Goal: Task Accomplishment & Management: Use online tool/utility

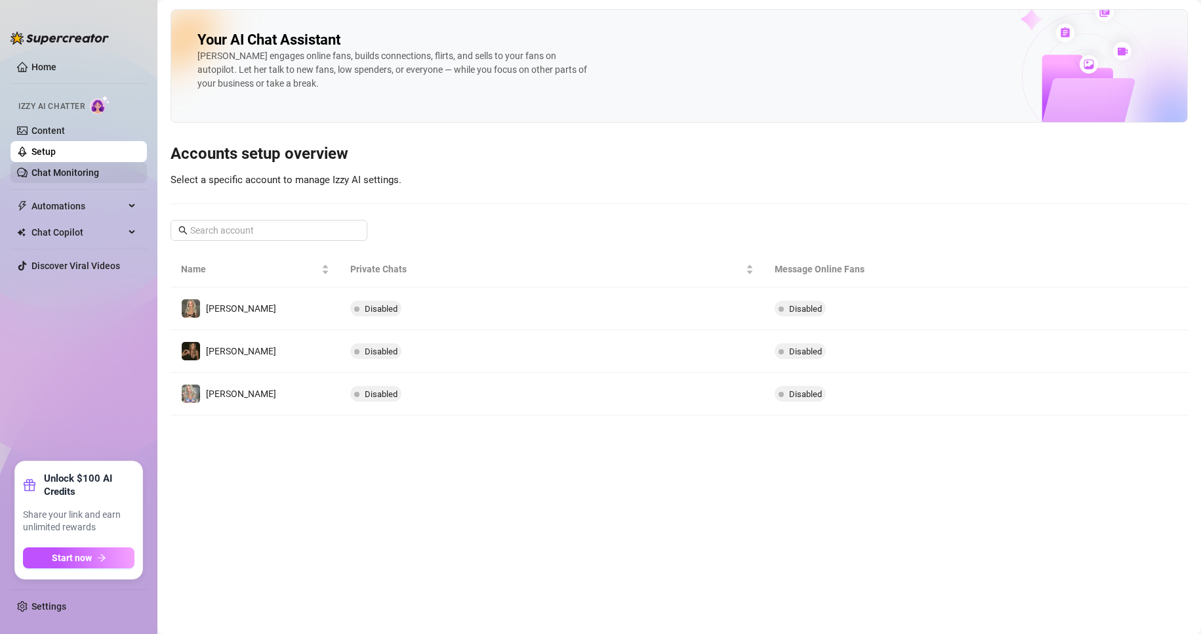
click at [70, 173] on link "Chat Monitoring" at bounding box center [65, 172] width 68 height 10
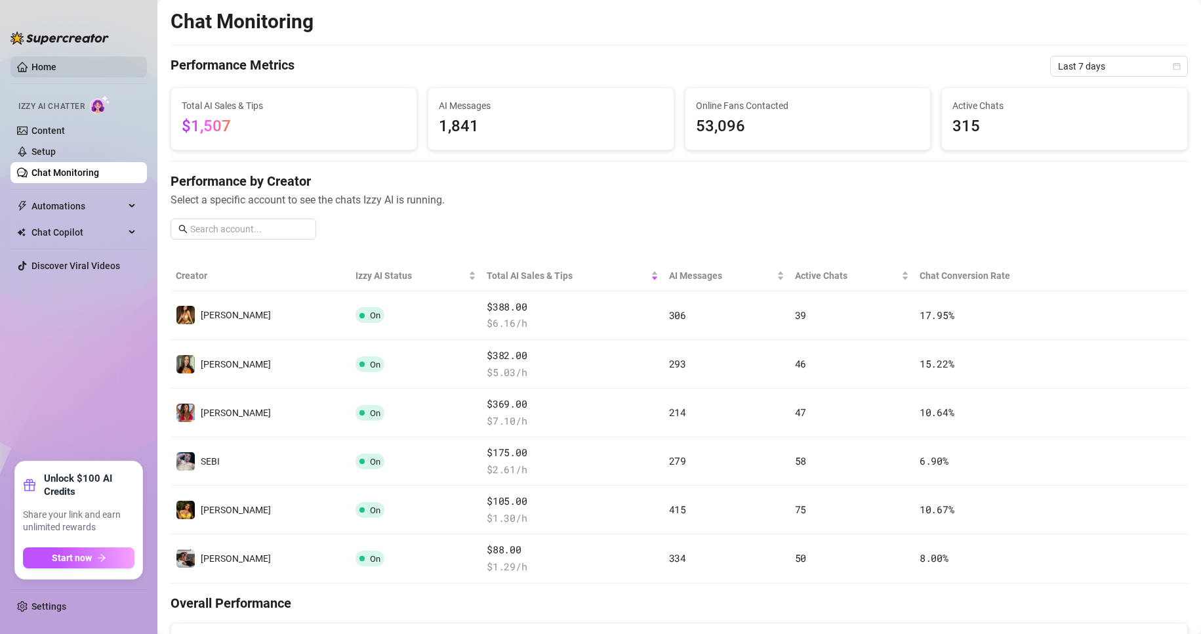
click at [39, 72] on link "Home" at bounding box center [43, 67] width 25 height 10
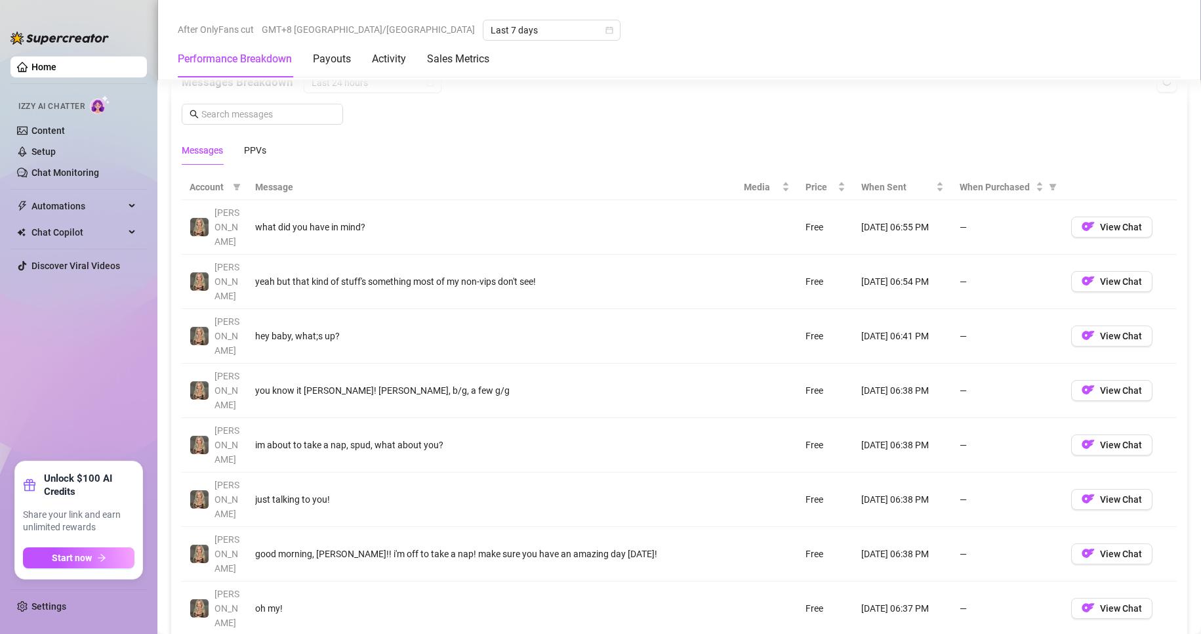
scroll to position [1148, 0]
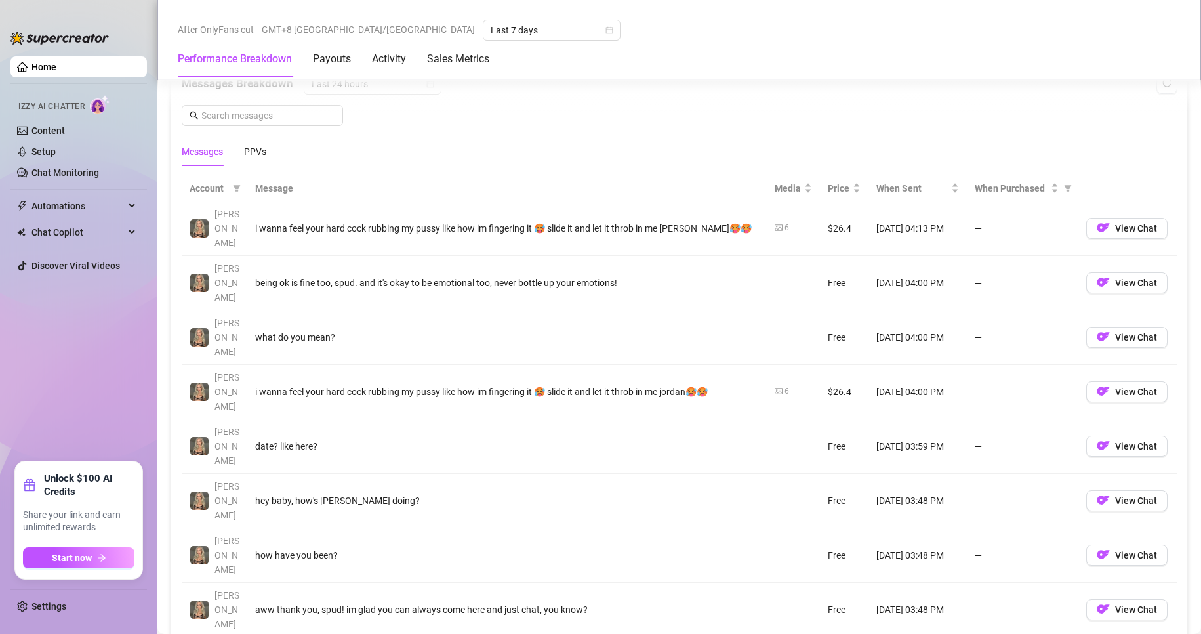
click at [1100, 549] on div "Account Message Media Price When Sent When Purchased Elsa i wanna feel your har…" at bounding box center [679, 479] width 995 height 607
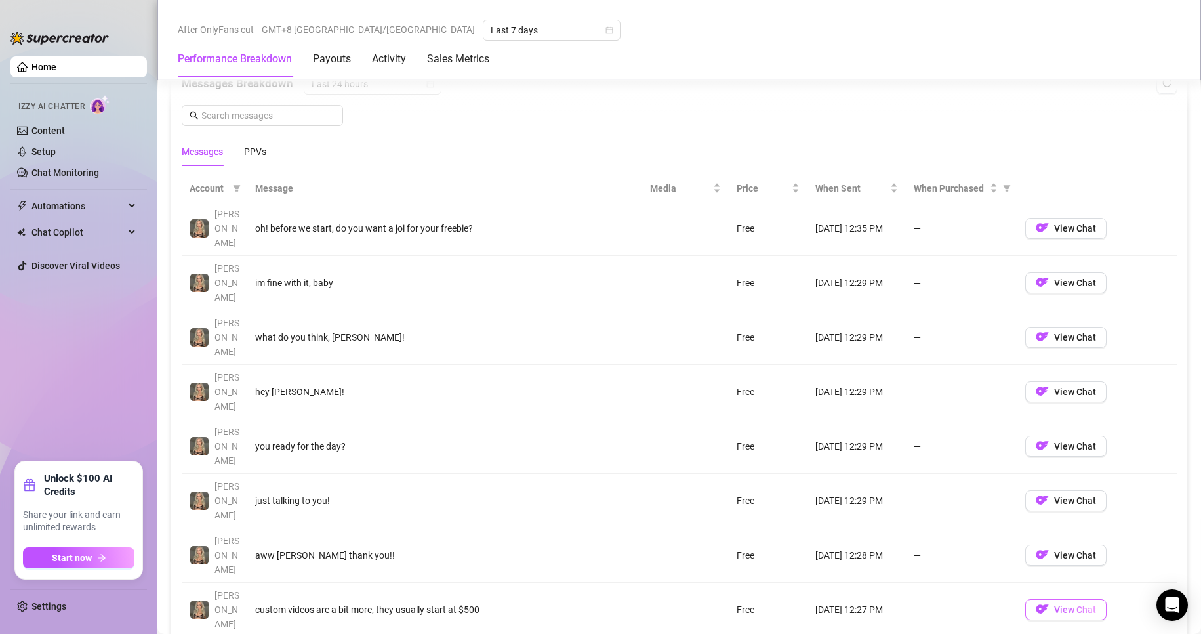
click at [1054, 604] on span "View Chat" at bounding box center [1075, 609] width 42 height 10
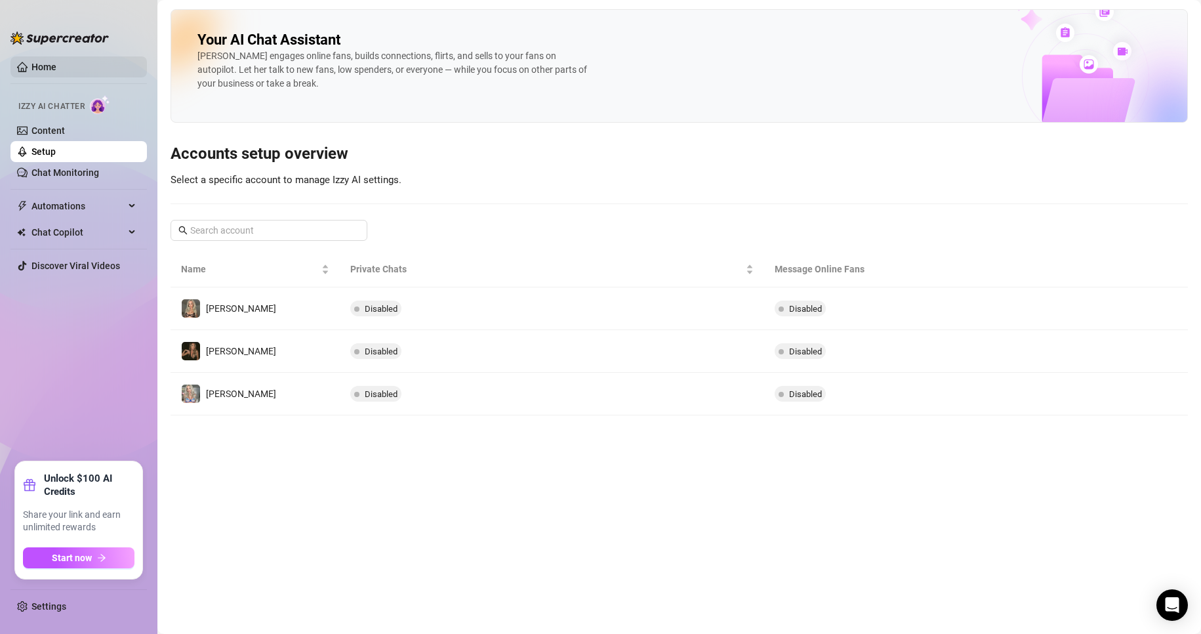
click at [56, 70] on link "Home" at bounding box center [43, 67] width 25 height 10
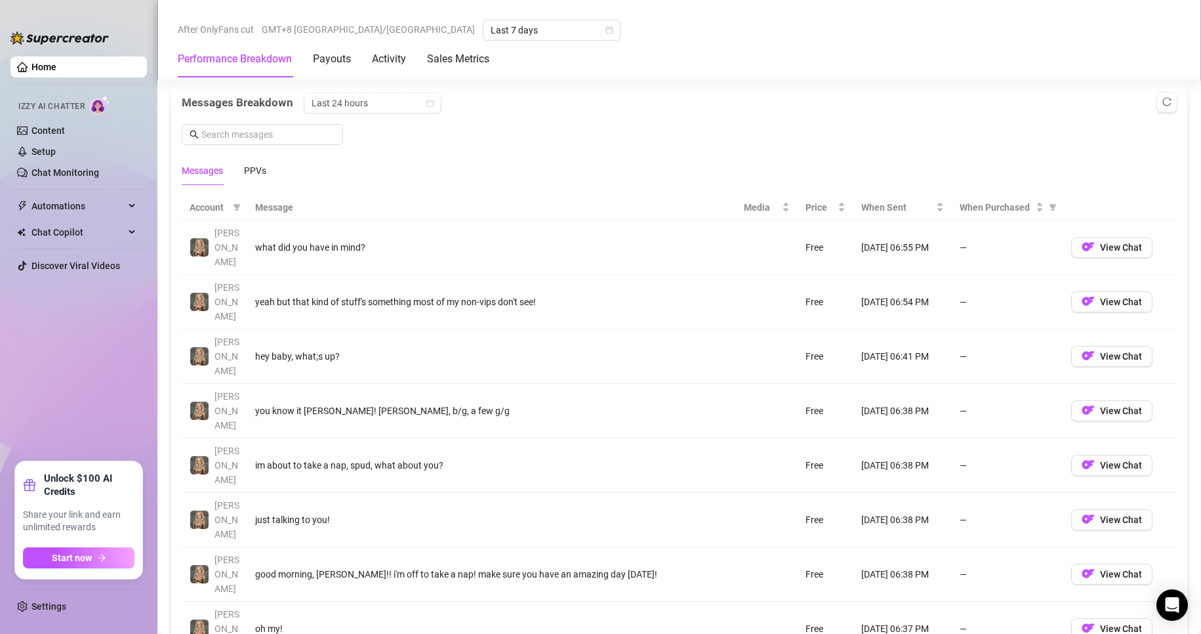
scroll to position [1411, 0]
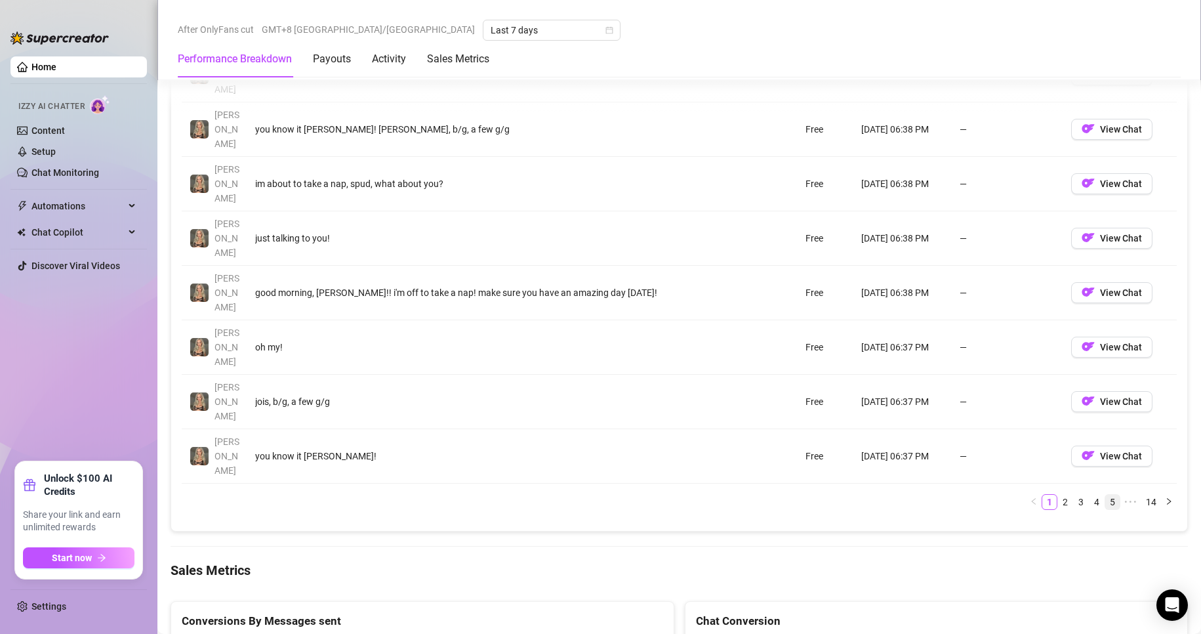
click at [1106, 495] on link "5" at bounding box center [1113, 502] width 14 height 14
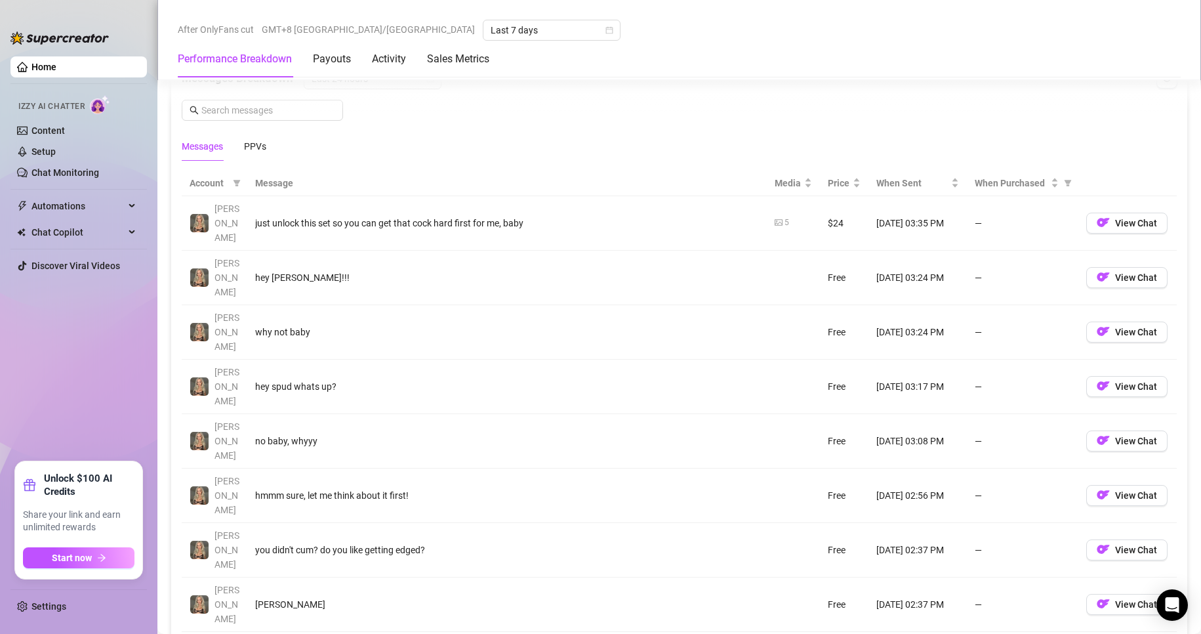
scroll to position [1148, 0]
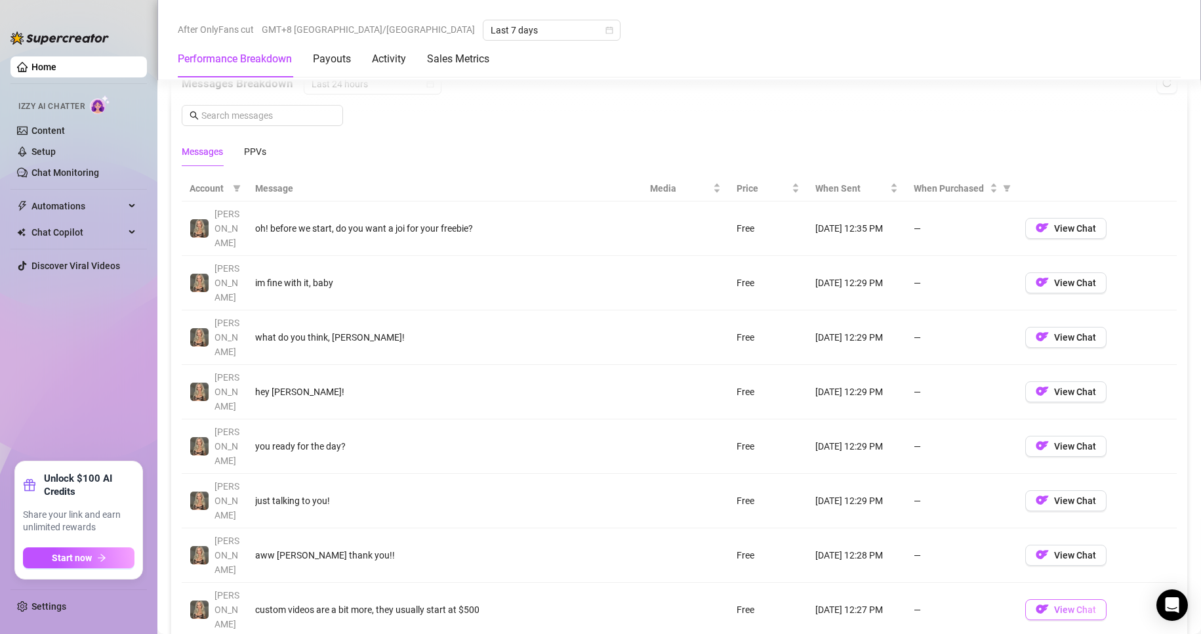
click at [1077, 599] on button "View Chat" at bounding box center [1066, 609] width 81 height 21
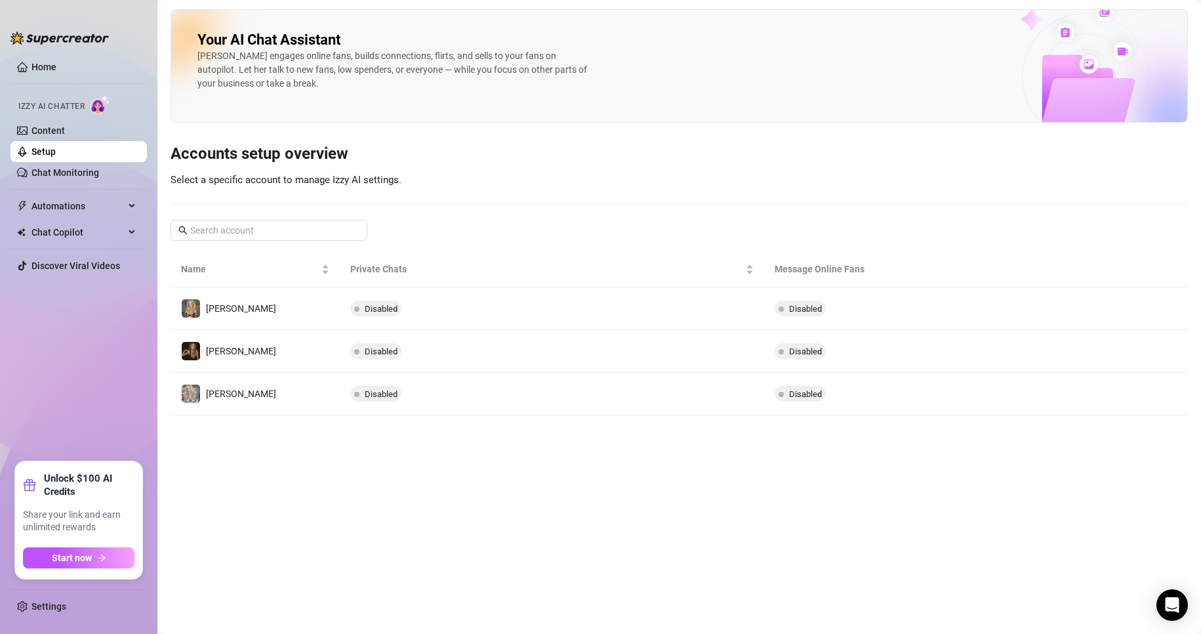
drag, startPoint x: 72, startPoint y: 62, endPoint x: 146, endPoint y: 116, distance: 92.0
click at [56, 62] on link "Home" at bounding box center [43, 67] width 25 height 10
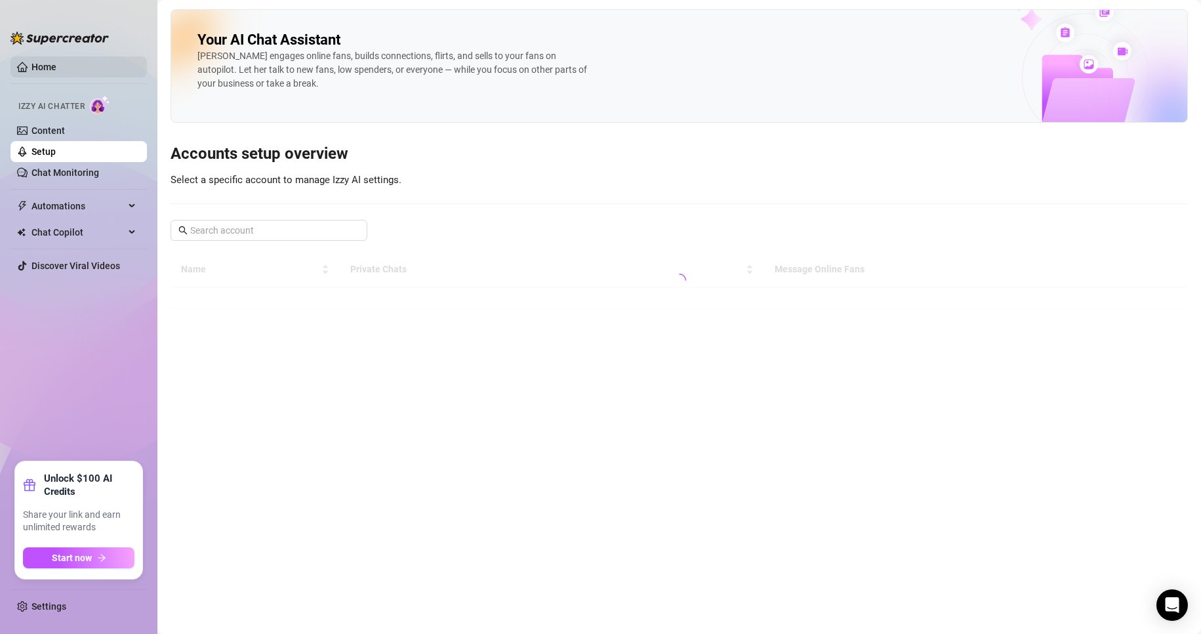
click at [56, 67] on link "Home" at bounding box center [43, 67] width 25 height 10
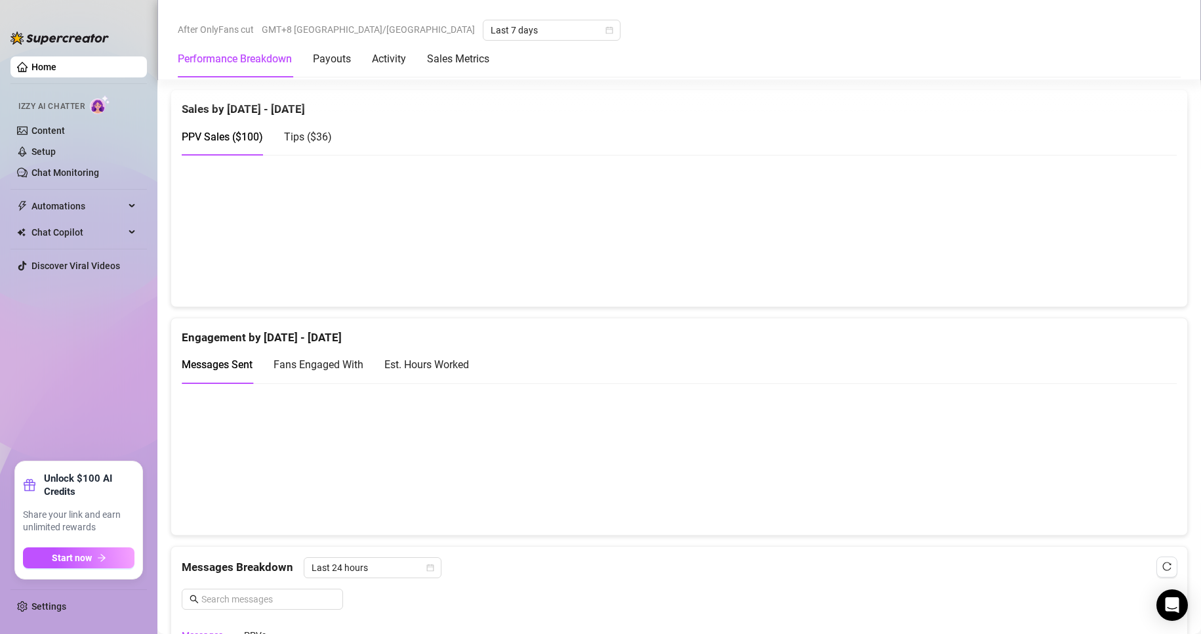
scroll to position [1091, 0]
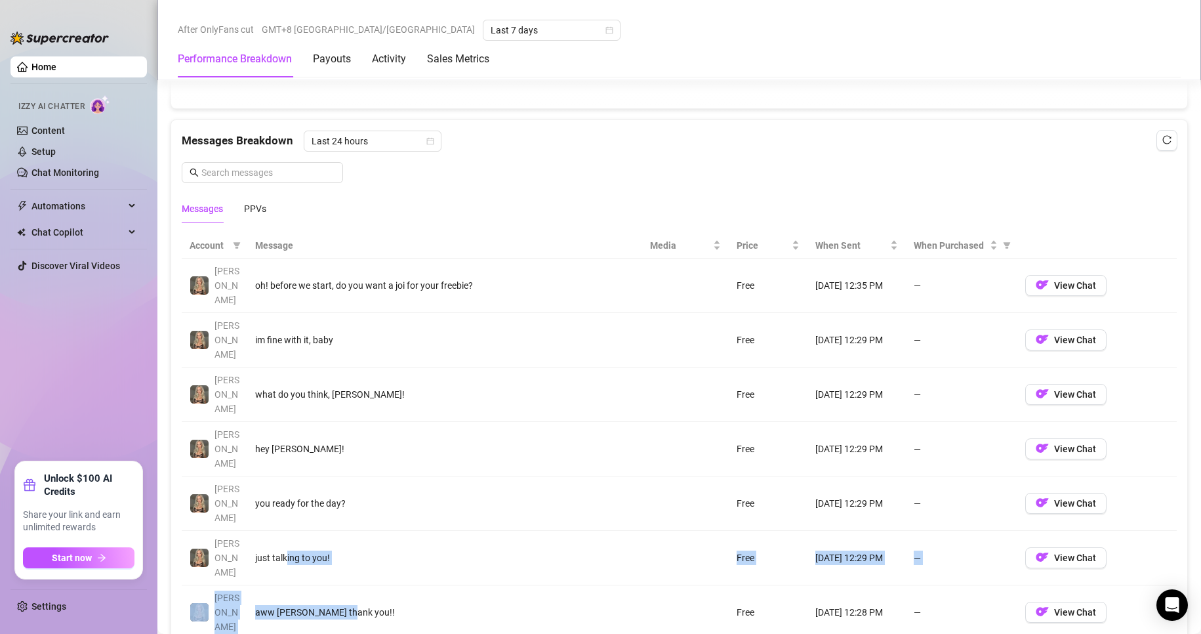
drag, startPoint x: 289, startPoint y: 426, endPoint x: 449, endPoint y: 464, distance: 165.2
click at [449, 464] on tbody "[PERSON_NAME] oh! before we start, do you want a joi for your freebie? Free [DA…" at bounding box center [679, 531] width 995 height 545
click at [453, 585] on td "aww [PERSON_NAME] thank you!!" at bounding box center [444, 612] width 395 height 54
drag, startPoint x: 354, startPoint y: 491, endPoint x: 843, endPoint y: 505, distance: 489.0
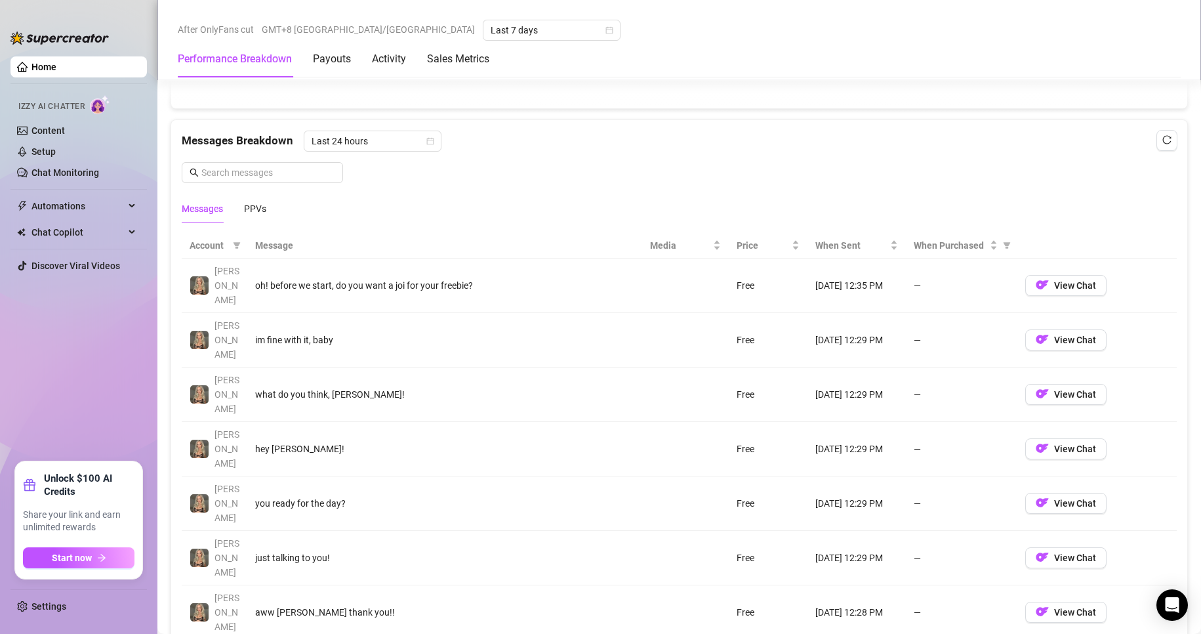
click at [208, 603] on img at bounding box center [199, 612] width 18 height 18
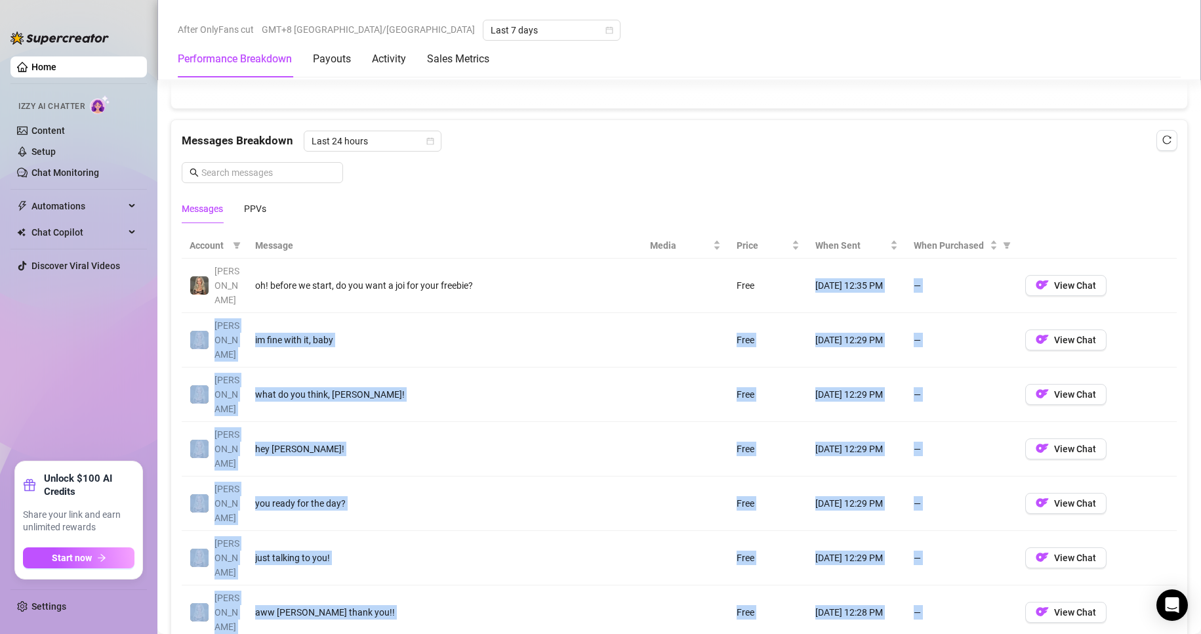
drag, startPoint x: 789, startPoint y: 270, endPoint x: 842, endPoint y: 518, distance: 254.2
click at [842, 518] on tbody "[PERSON_NAME] oh! before we start, do you want a joi for your freebie? Free [DA…" at bounding box center [679, 531] width 995 height 545
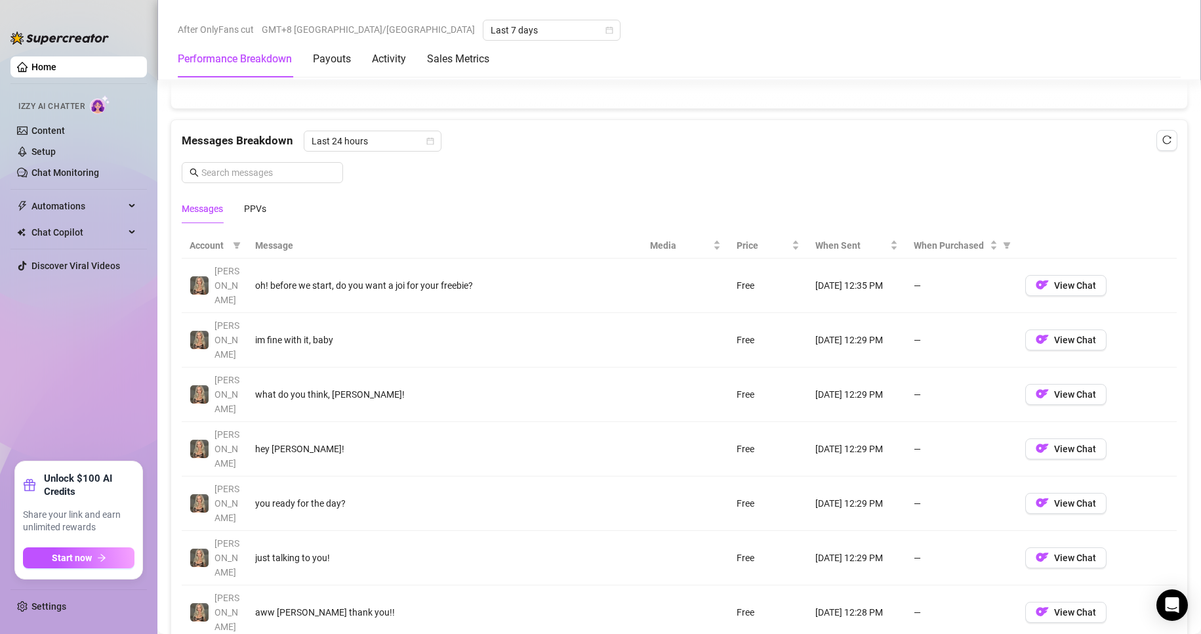
drag, startPoint x: 829, startPoint y: 502, endPoint x: 907, endPoint y: 516, distance: 78.8
click at [906, 516] on tbody "[PERSON_NAME] oh! before we start, do you want a joi for your freebie? Free [DA…" at bounding box center [679, 531] width 995 height 545
